Goal: Task Accomplishment & Management: Manage account settings

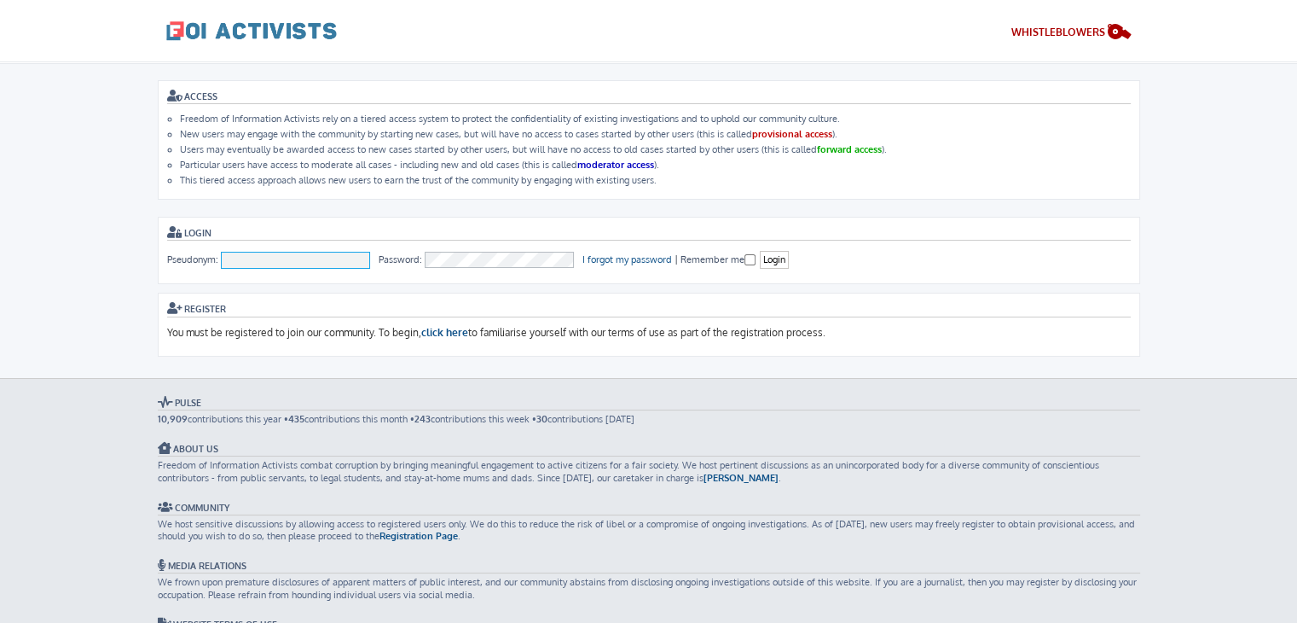
type input "To [PERSON_NAME]"
drag, startPoint x: 0, startPoint y: 0, endPoint x: 870, endPoint y: 240, distance: 902.4
click at [870, 240] on form "Login Pseudonym: To Nguyen Password: I forgot my password | Remember me Login" at bounding box center [649, 250] width 983 height 67
type input "To [PERSON_NAME]"
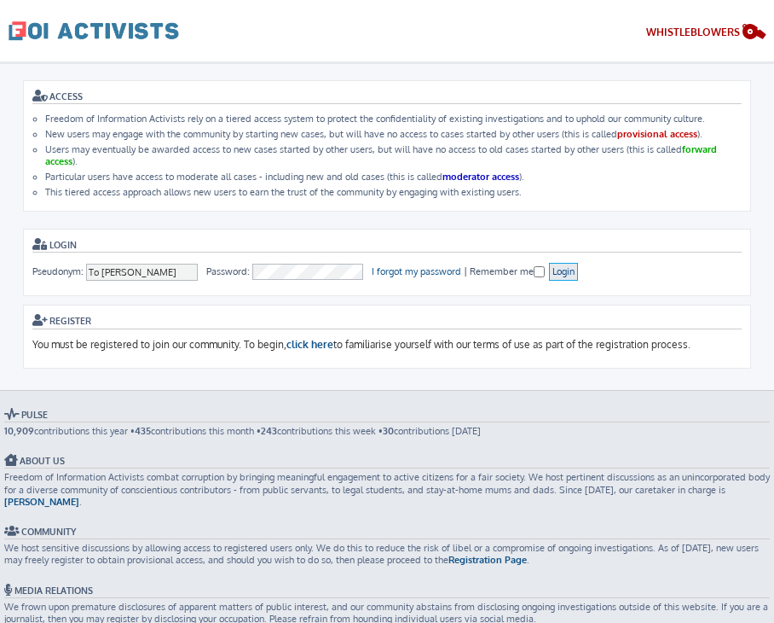
click at [568, 267] on input "Login" at bounding box center [563, 272] width 29 height 18
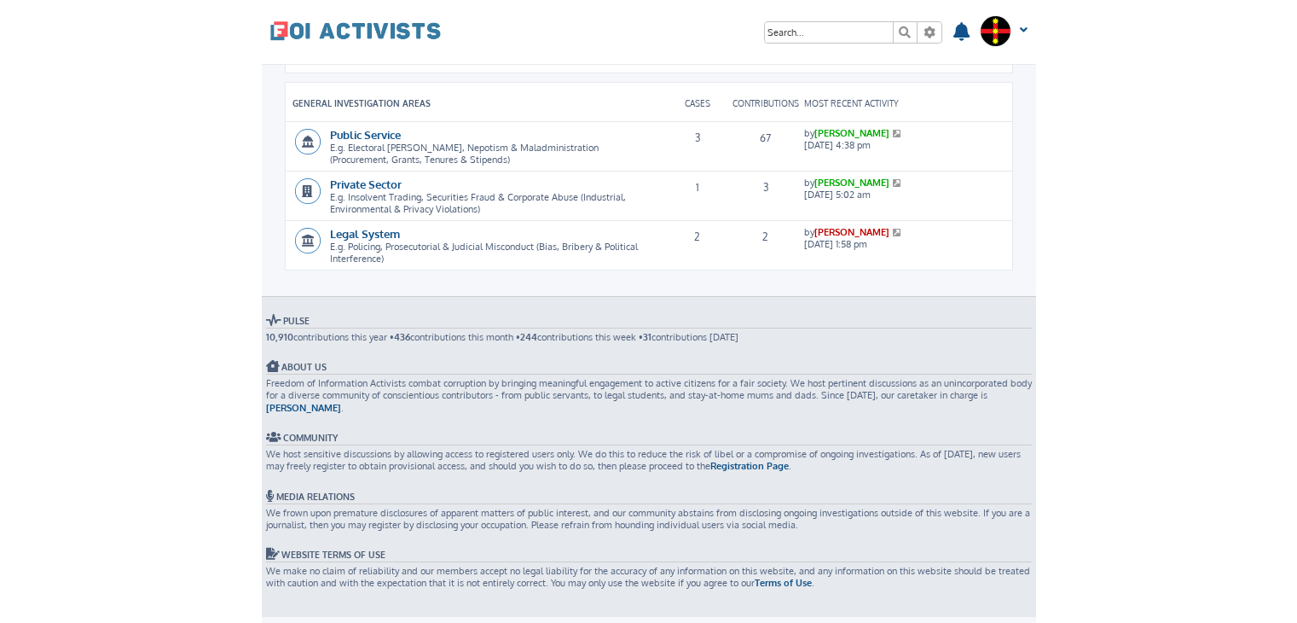
scroll to position [91, 0]
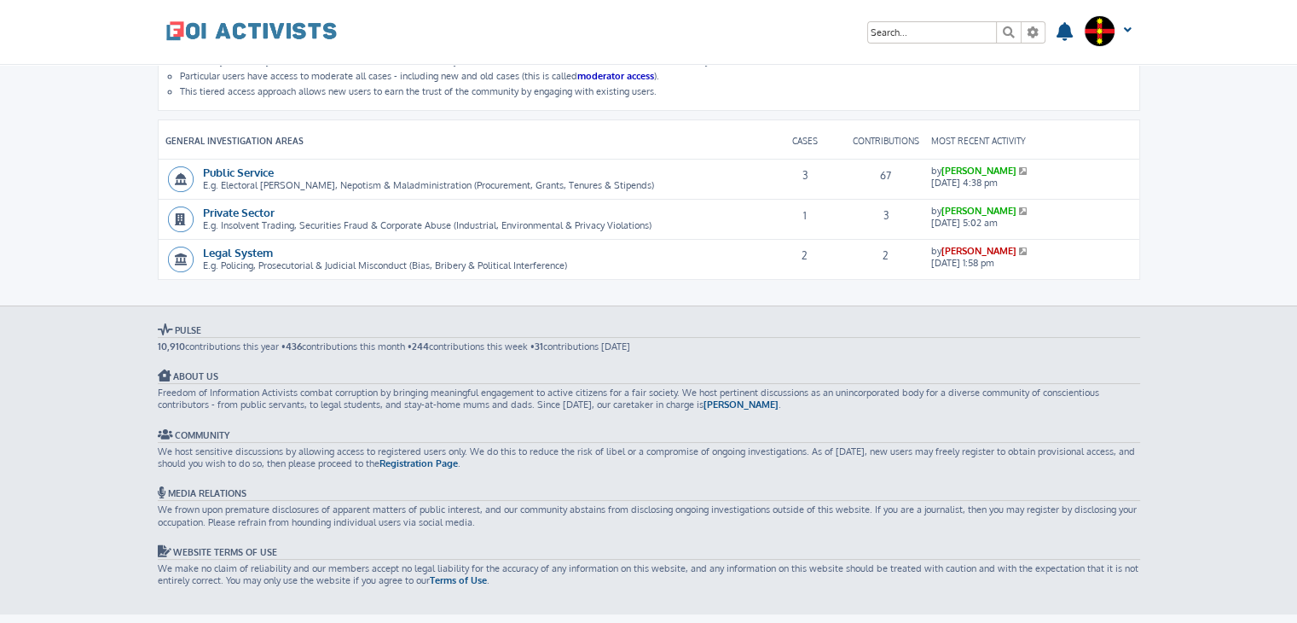
click at [774, 11] on div "Freedom of Information Activists Skip to content Search Advanced search Search …" at bounding box center [648, 32] width 1297 height 65
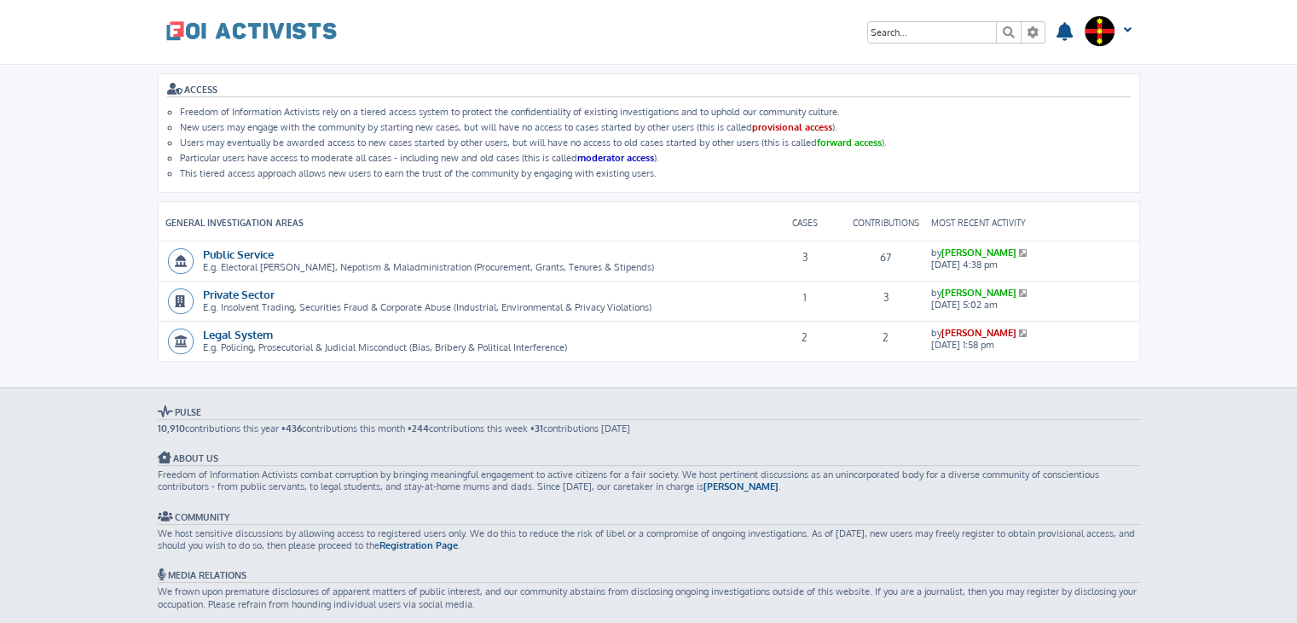
scroll to position [0, 0]
